Goal: Find specific page/section: Find specific page/section

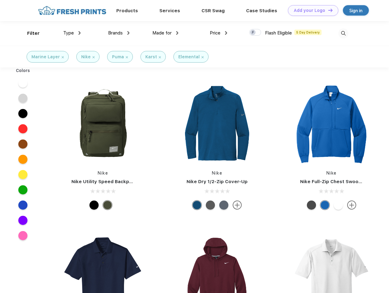
click at [311, 10] on link "Add your Logo Design Tool" at bounding box center [313, 10] width 50 height 11
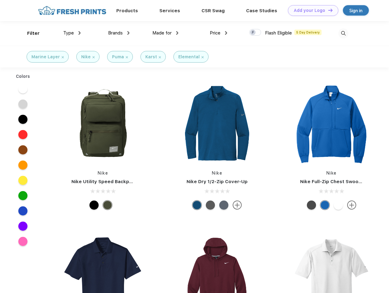
click at [0, 0] on div "Design Tool" at bounding box center [0, 0] width 0 height 0
click at [328, 10] on link "Add your Logo Design Tool" at bounding box center [313, 10] width 50 height 11
click at [29, 33] on div "Filter" at bounding box center [33, 33] width 13 height 7
click at [72, 33] on span "Type" at bounding box center [68, 32] width 11 height 5
click at [119, 33] on span "Brands" at bounding box center [115, 32] width 15 height 5
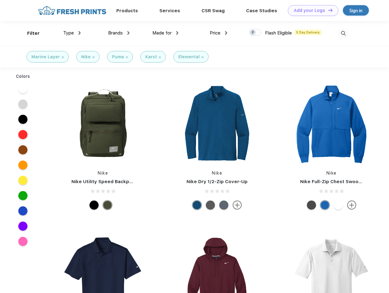
click at [166, 33] on span "Made for" at bounding box center [161, 32] width 19 height 5
click at [219, 33] on span "Price" at bounding box center [215, 32] width 11 height 5
click at [255, 33] on div at bounding box center [255, 32] width 12 height 7
click at [253, 33] on input "checkbox" at bounding box center [251, 31] width 4 height 4
click at [343, 33] on img at bounding box center [343, 33] width 10 height 10
